Goal: Task Accomplishment & Management: Manage account settings

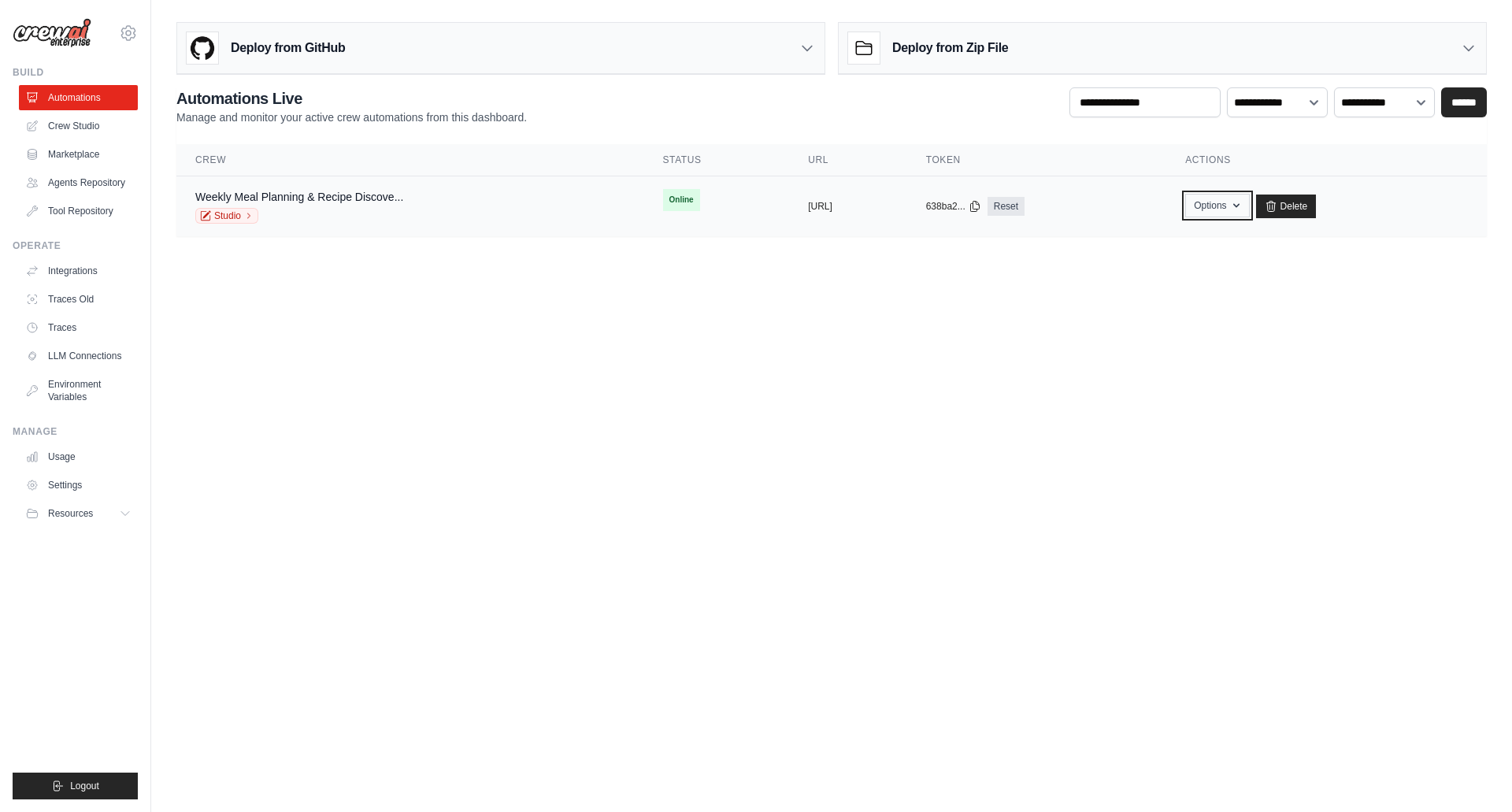
click at [1243, 211] on icon "button" at bounding box center [1237, 206] width 13 height 13
drag, startPoint x: 760, startPoint y: 380, endPoint x: 719, endPoint y: 365, distance: 43.7
click at [757, 378] on body "mikeoh.gml@gmail.com Settings Build Automations" at bounding box center [756, 406] width 1512 height 812
click at [217, 213] on link "Studio" at bounding box center [227, 215] width 63 height 16
click at [58, 38] on img at bounding box center [52, 33] width 78 height 30
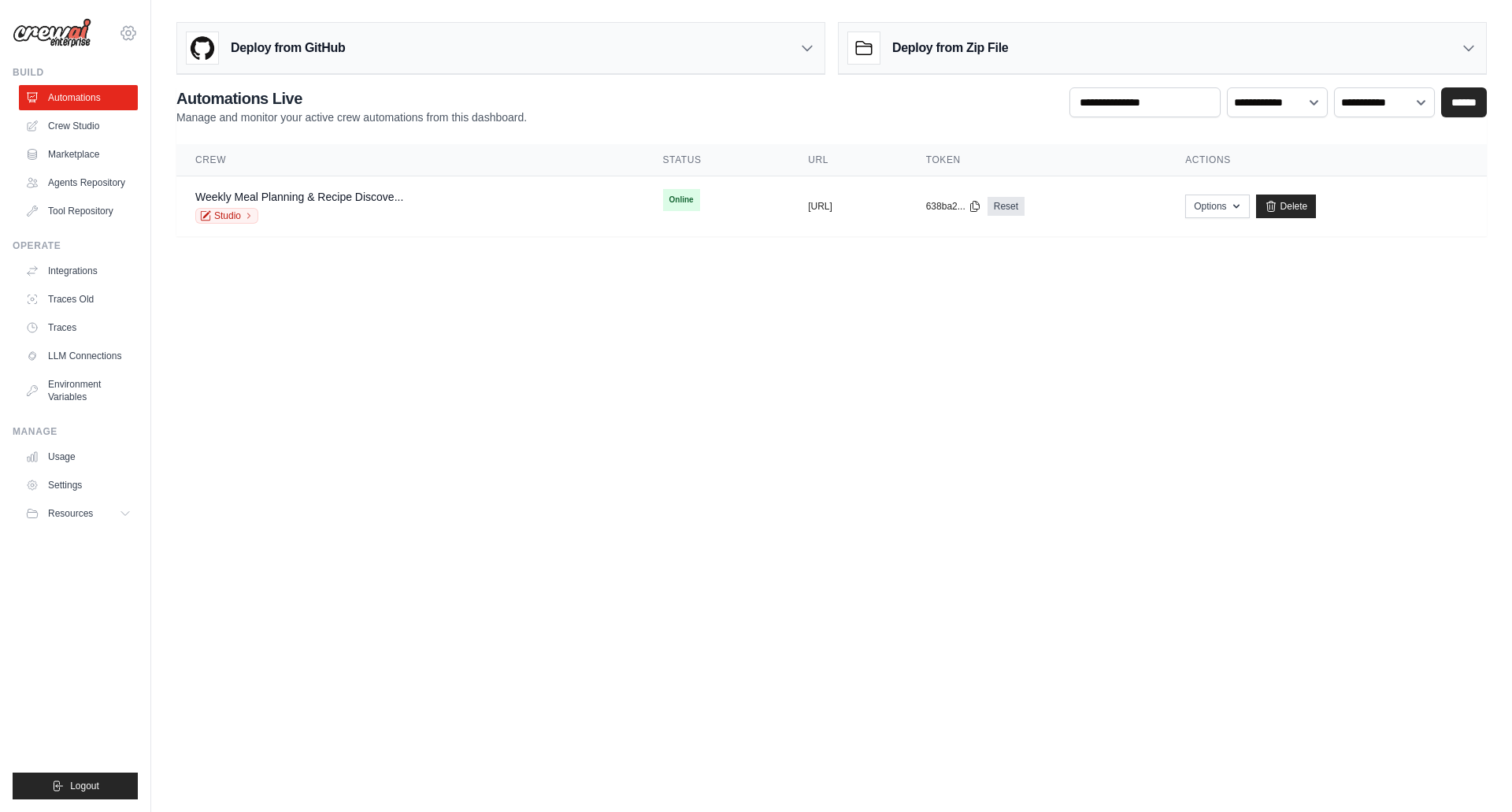
click at [133, 35] on icon at bounding box center [128, 33] width 14 height 13
click at [171, 68] on div "mikeoh.gml@gmail.com" at bounding box center [194, 60] width 149 height 34
click at [172, 97] on span "Settings" at bounding box center [196, 97] width 124 height 16
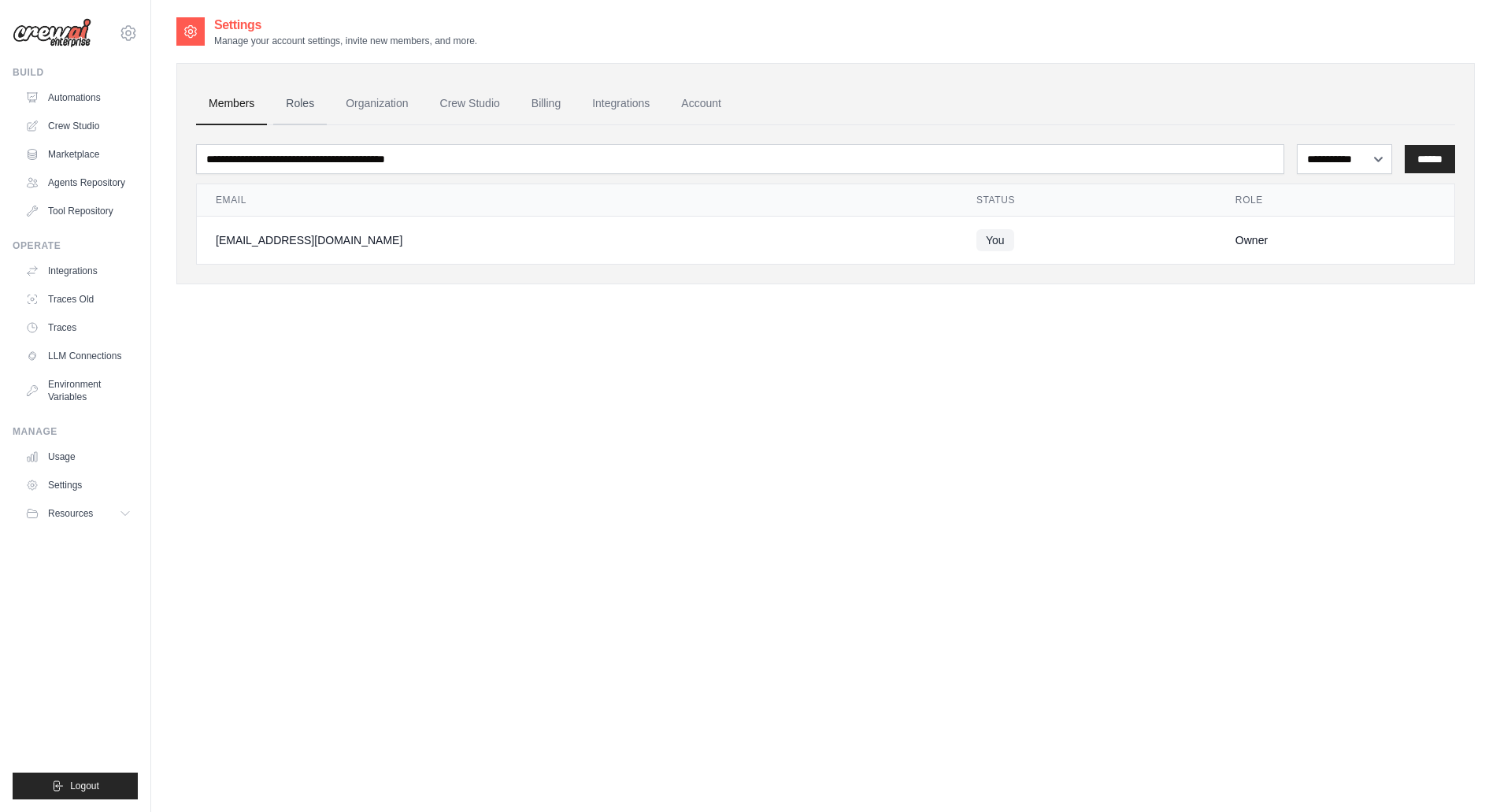
click at [313, 104] on link "Roles" at bounding box center [299, 104] width 53 height 43
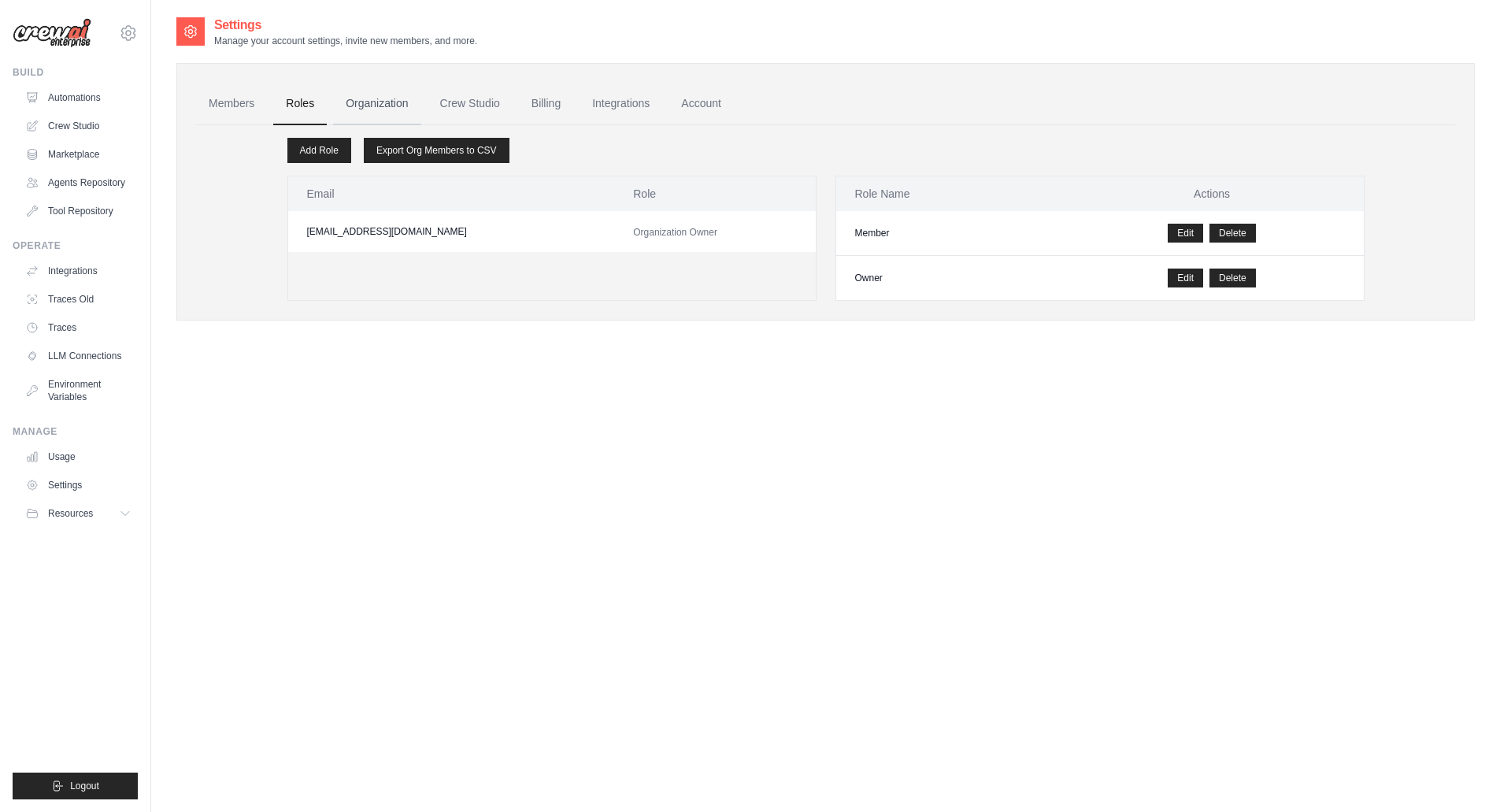
click at [380, 101] on link "Organization" at bounding box center [377, 104] width 88 height 43
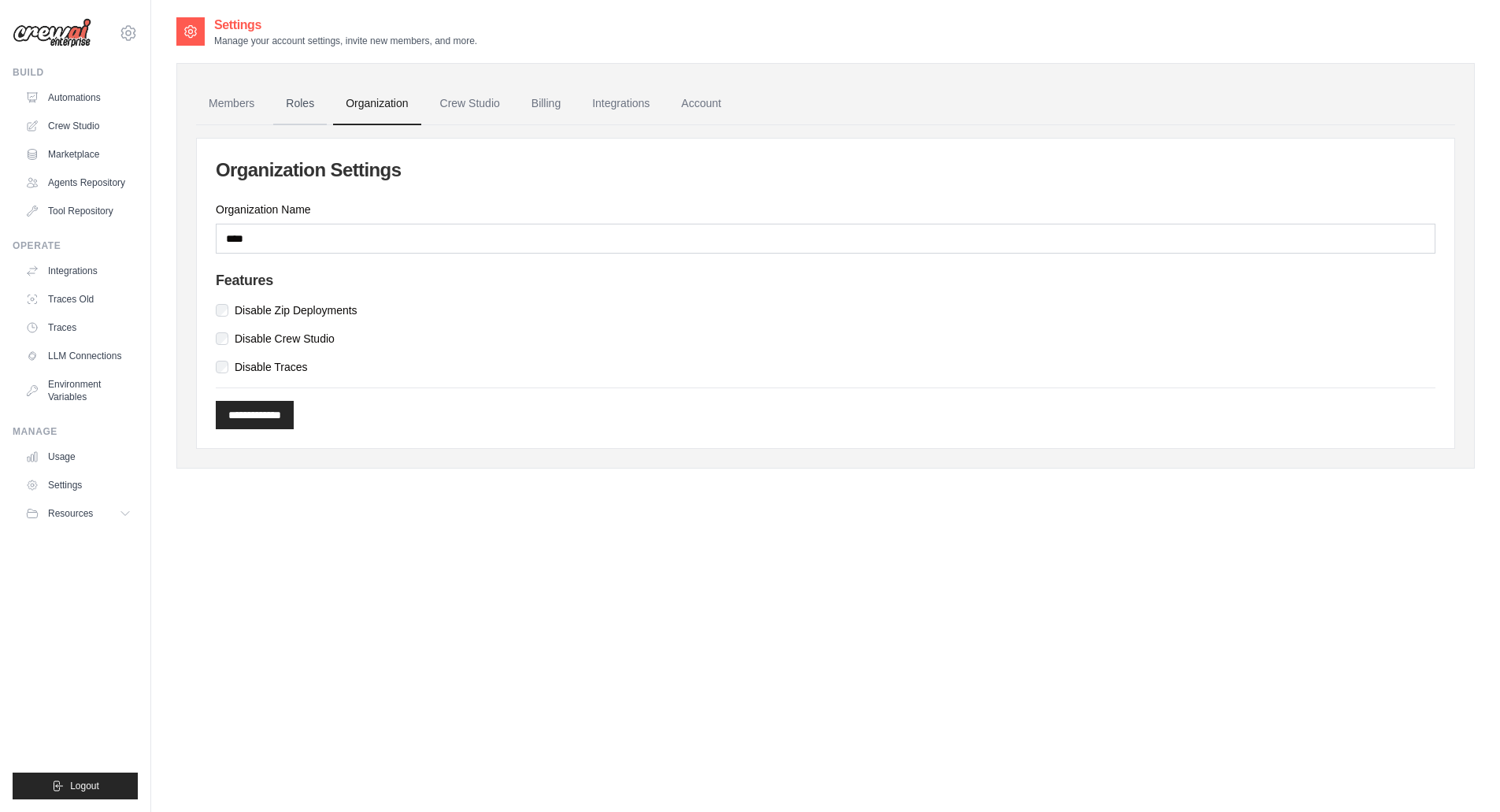
click at [305, 100] on link "Roles" at bounding box center [299, 104] width 53 height 43
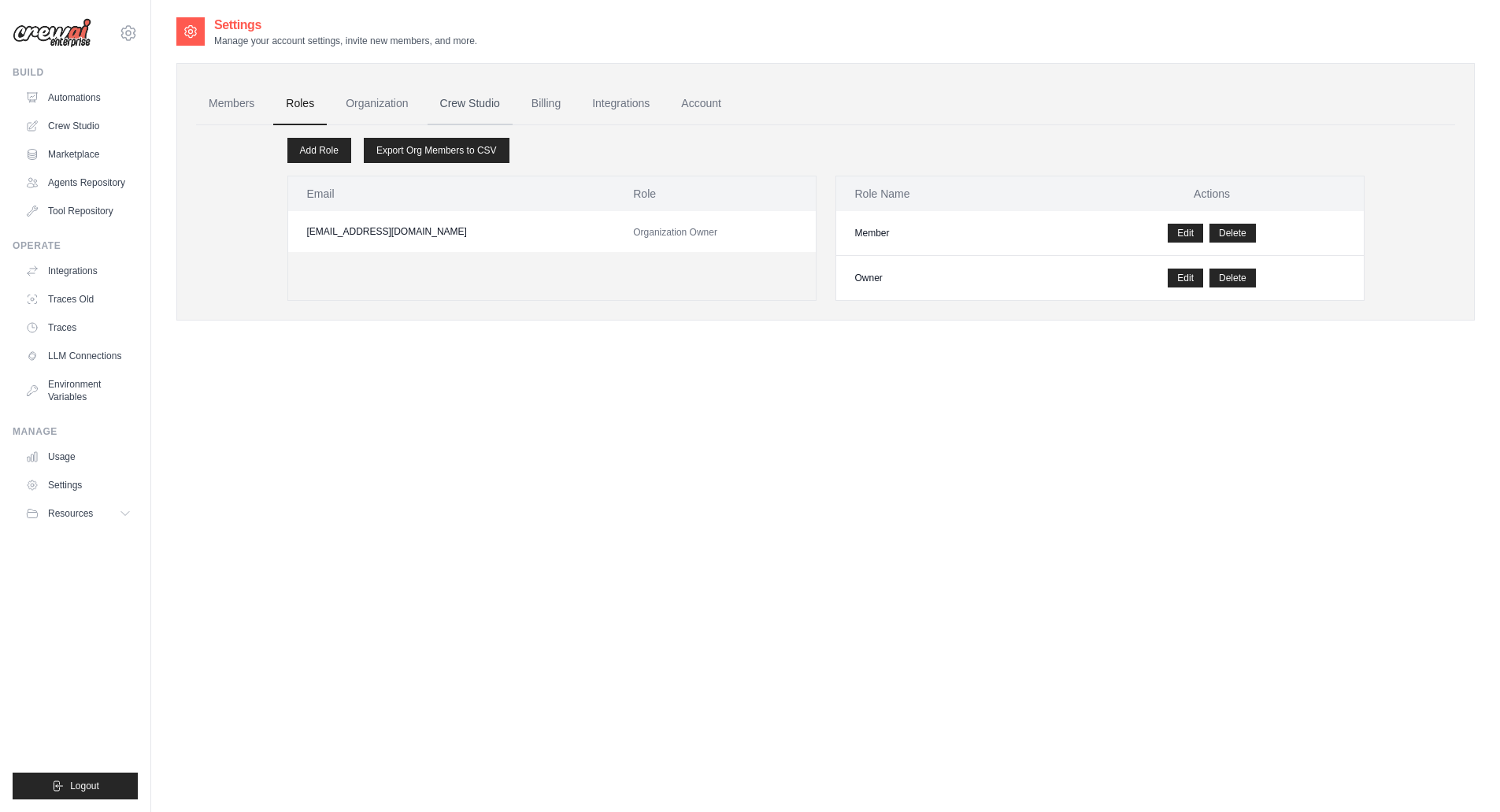
click at [474, 105] on link "Crew Studio" at bounding box center [470, 104] width 85 height 43
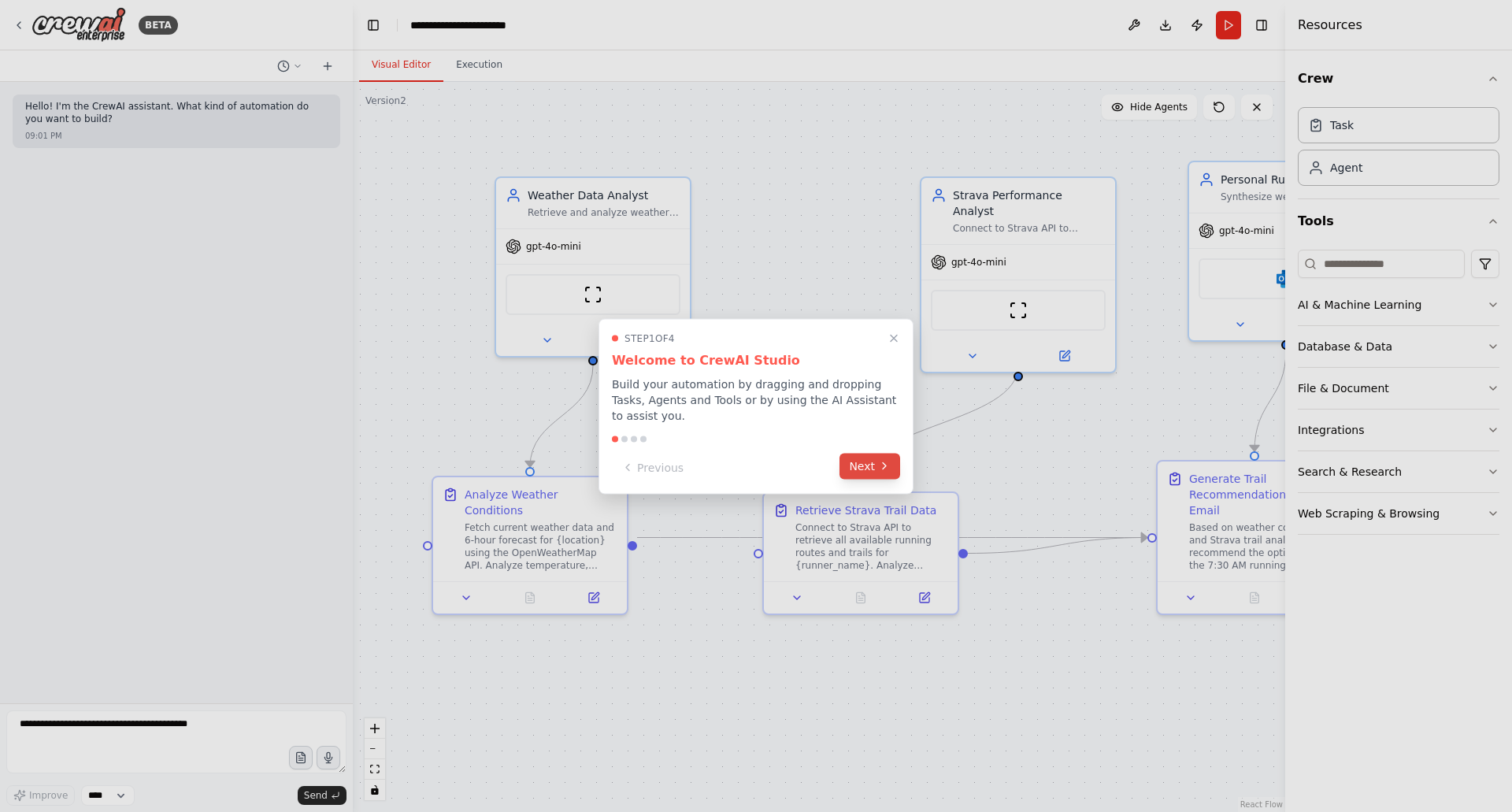
click at [857, 458] on button "Next" at bounding box center [869, 466] width 61 height 26
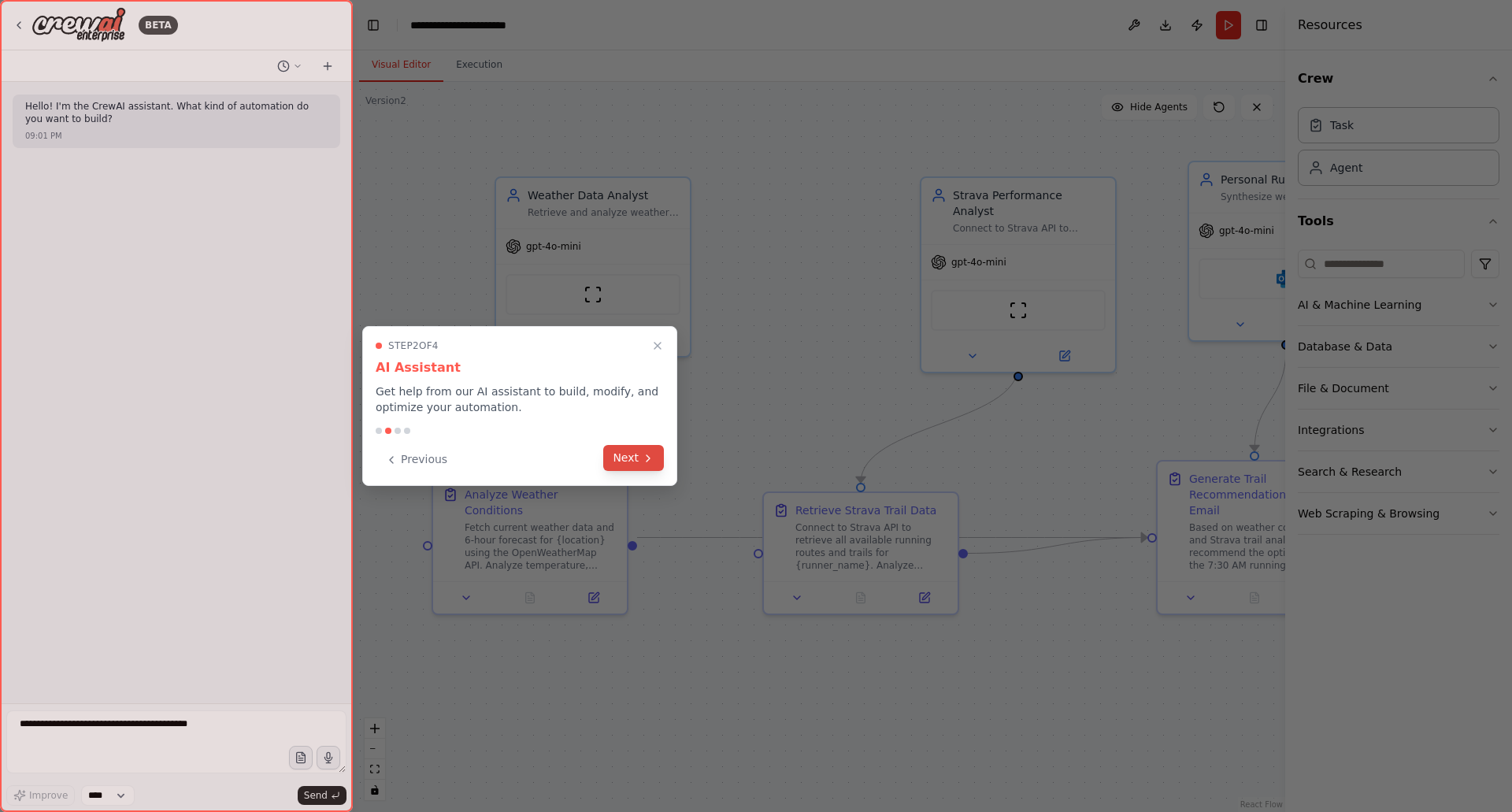
click at [631, 455] on button "Next" at bounding box center [633, 458] width 61 height 26
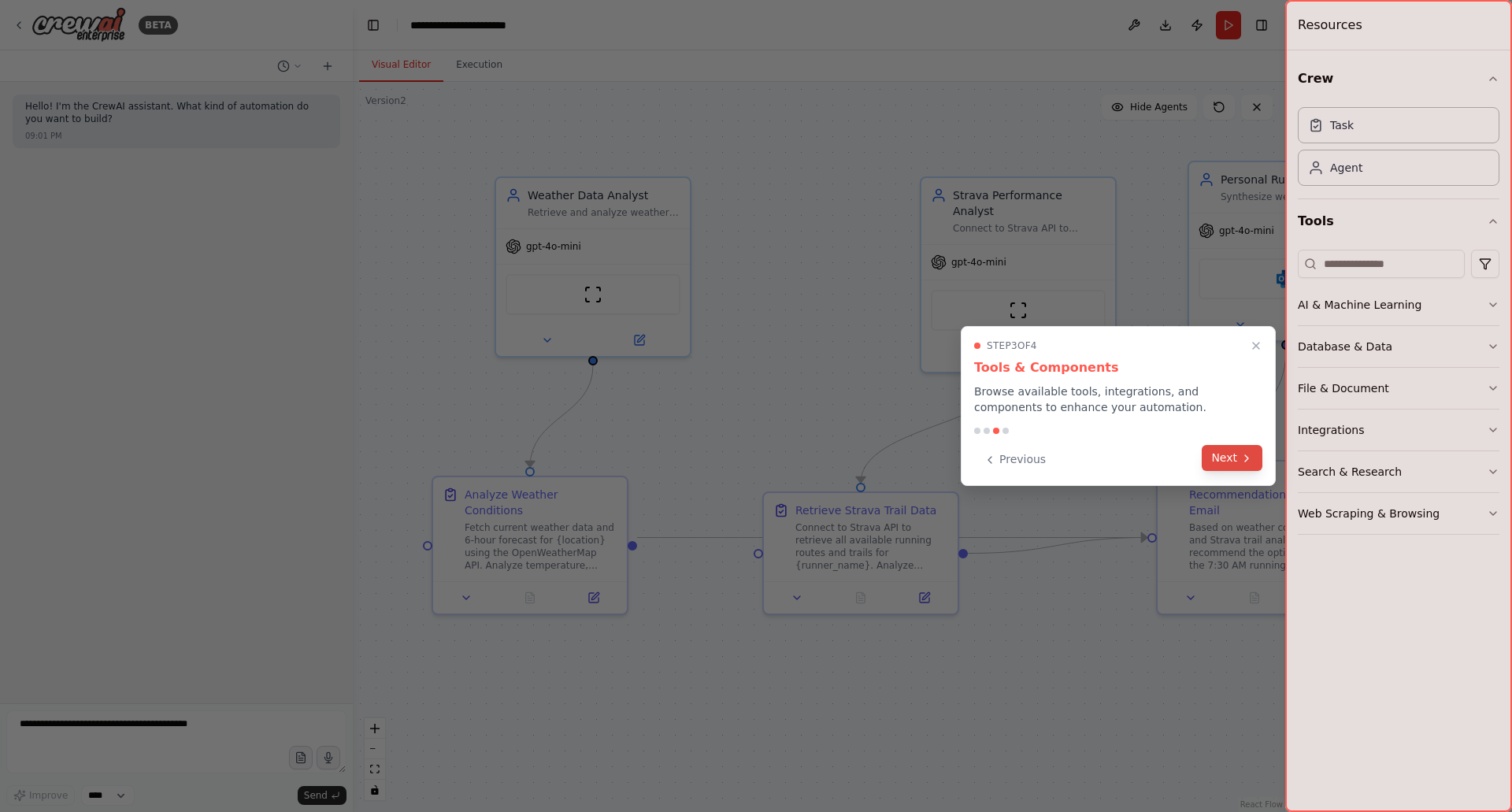
click at [1249, 462] on icon at bounding box center [1247, 459] width 13 height 13
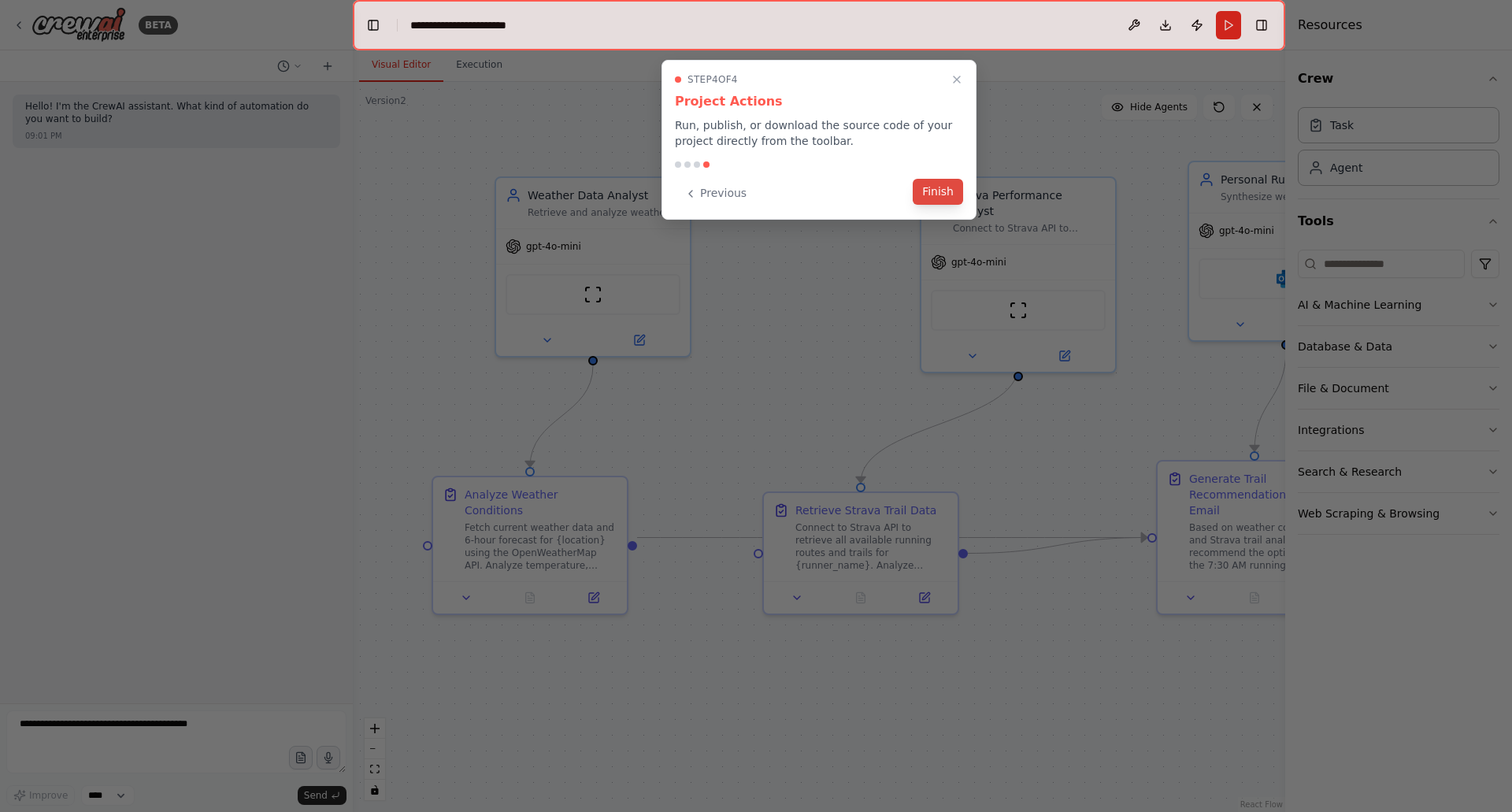
click at [927, 199] on button "Finish" at bounding box center [938, 192] width 50 height 26
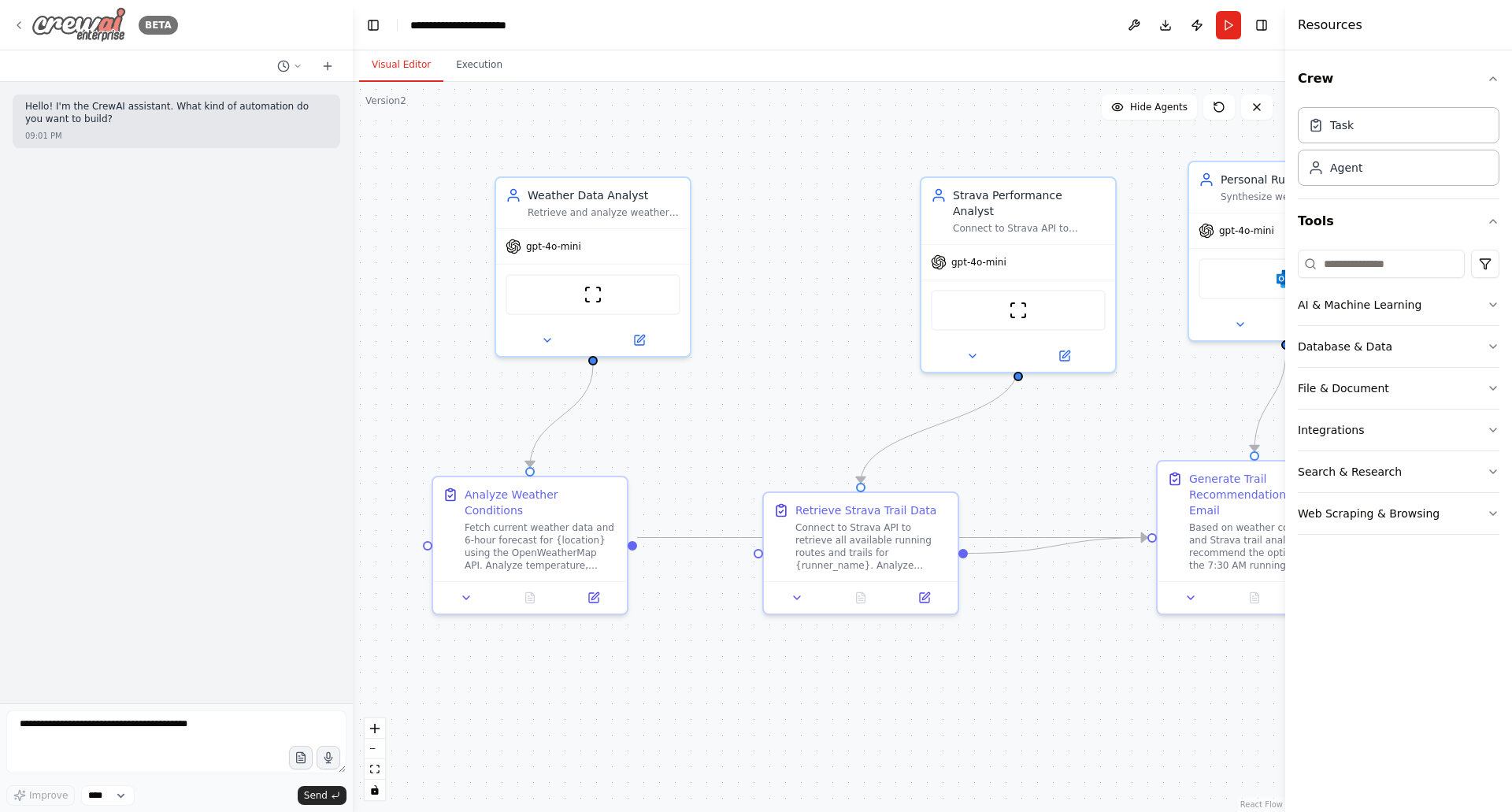
click at [89, 22] on img at bounding box center [78, 25] width 94 height 35
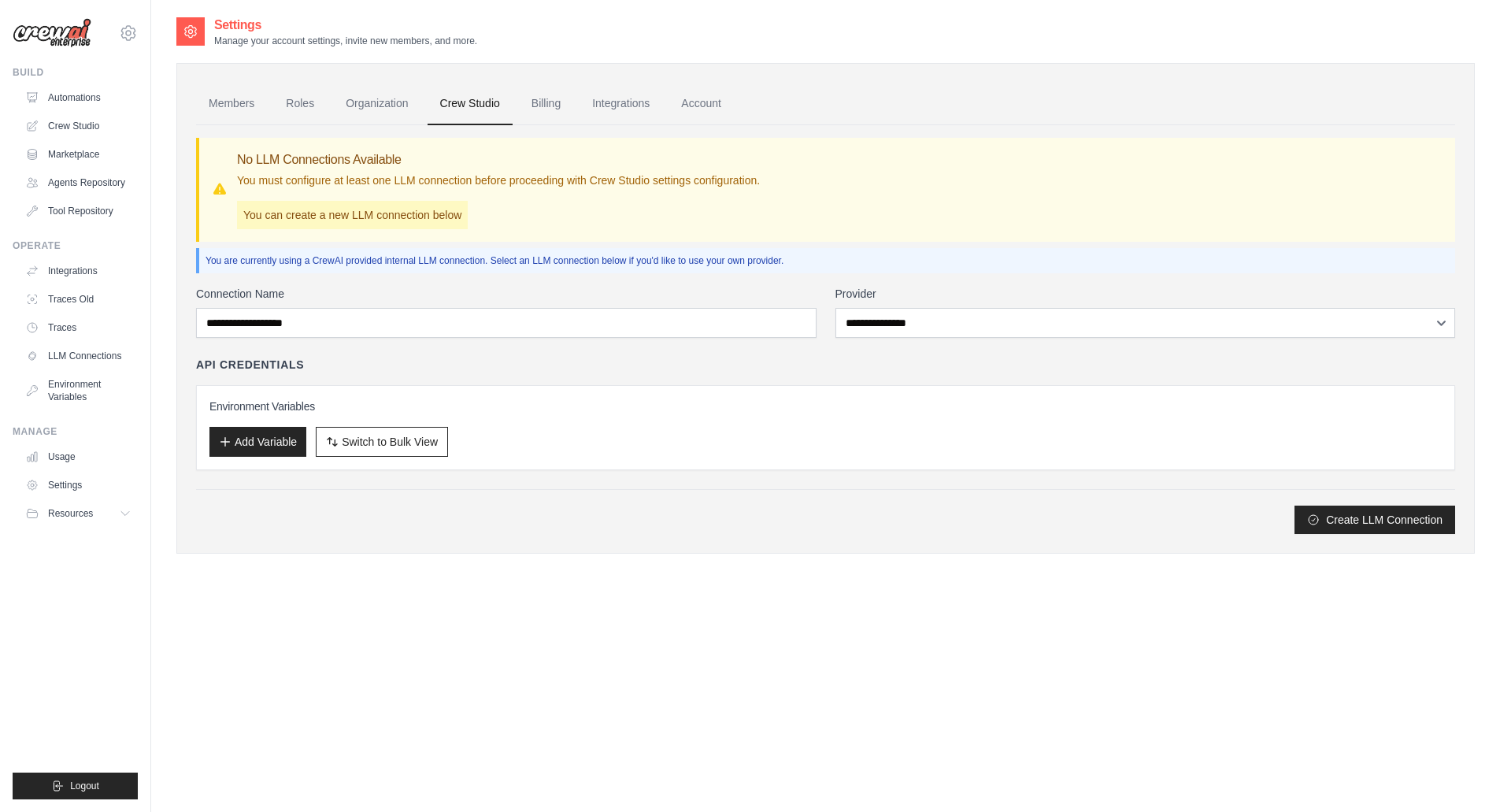
click at [557, 109] on link "Billing" at bounding box center [545, 104] width 54 height 43
click at [547, 109] on link "Billing" at bounding box center [545, 104] width 54 height 43
